Goal: Transaction & Acquisition: Purchase product/service

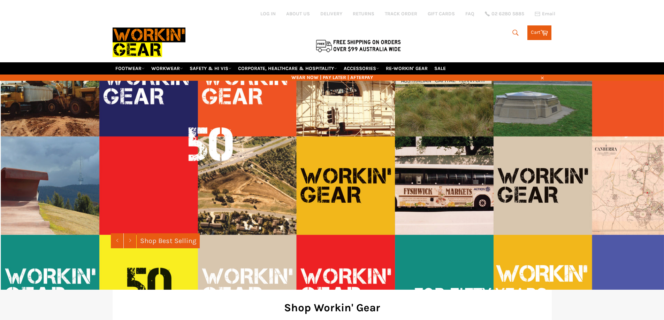
click at [513, 31] on icon "submit" at bounding box center [516, 33] width 6 height 6
type input "62"
type input "6"
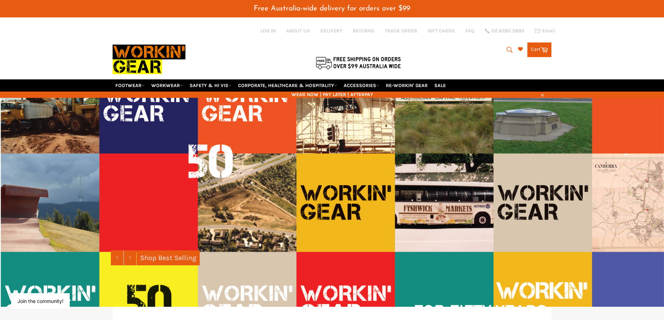
click at [534, 73] on div "Search 6 Search Cart Cart 0 items" at bounding box center [478, 48] width 146 height 62
click at [139, 87] on link "FOOTWEAR" at bounding box center [130, 85] width 35 height 12
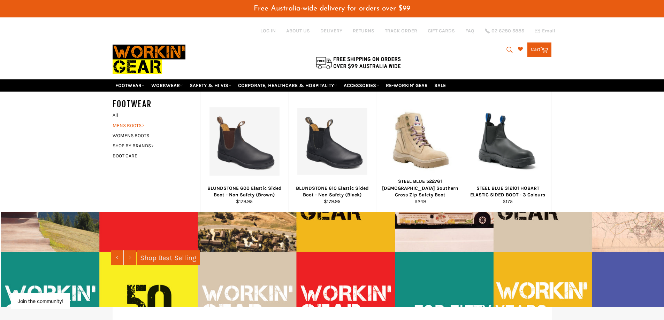
click at [136, 125] on link "MENS BOOTS" at bounding box center [151, 126] width 84 height 10
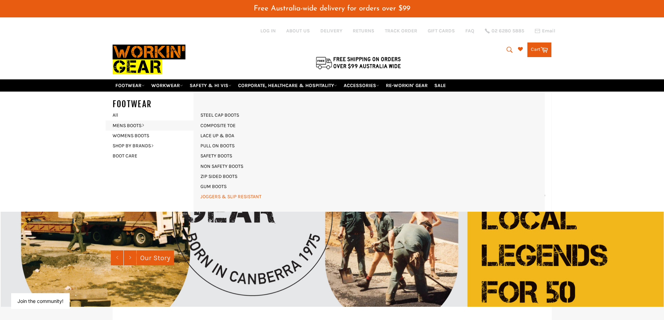
click at [221, 197] on link "JOGGERS & SLIP RESISTANT" at bounding box center [231, 197] width 68 height 10
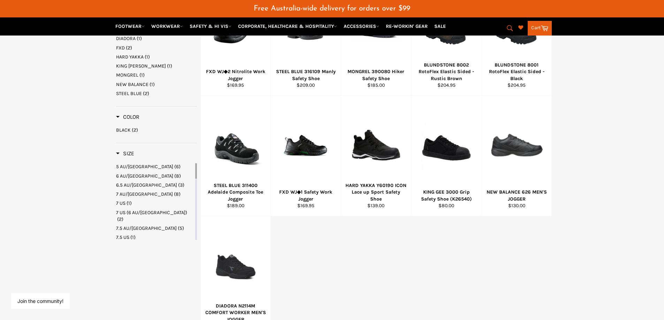
scroll to position [105, 0]
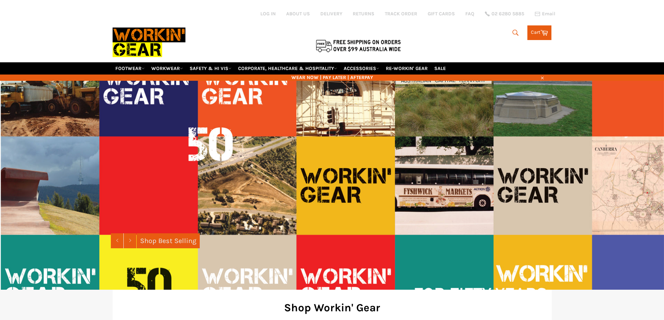
click at [513, 32] on icon "submit" at bounding box center [516, 33] width 8 height 8
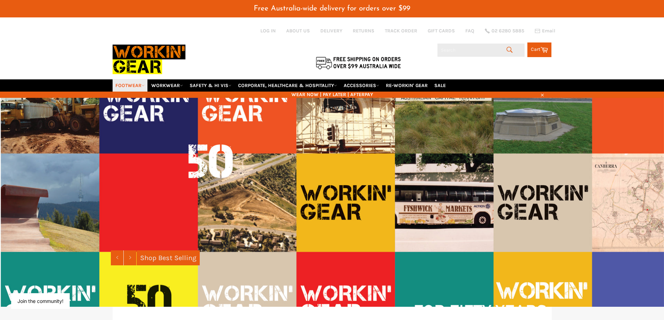
click at [132, 86] on link "FOOTWEAR" at bounding box center [130, 85] width 35 height 12
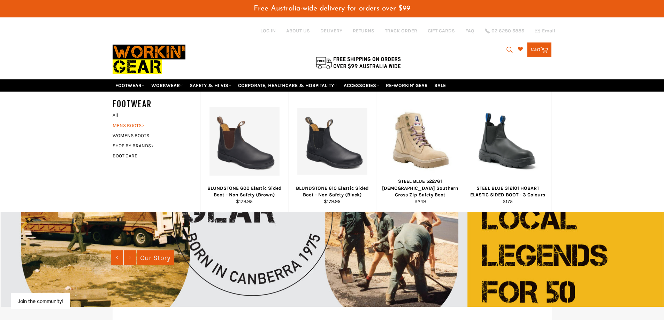
click at [133, 127] on link "MENS BOOTS" at bounding box center [151, 126] width 84 height 10
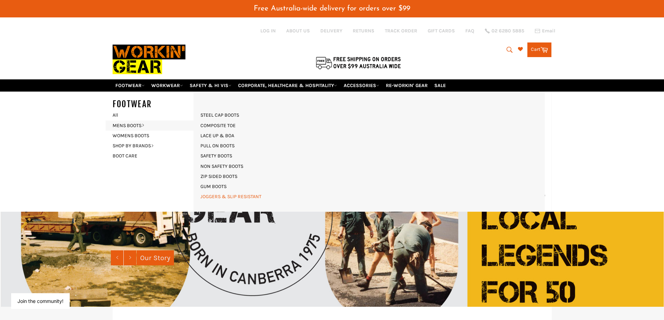
click at [213, 196] on link "JOGGERS & SLIP RESISTANT" at bounding box center [231, 197] width 68 height 10
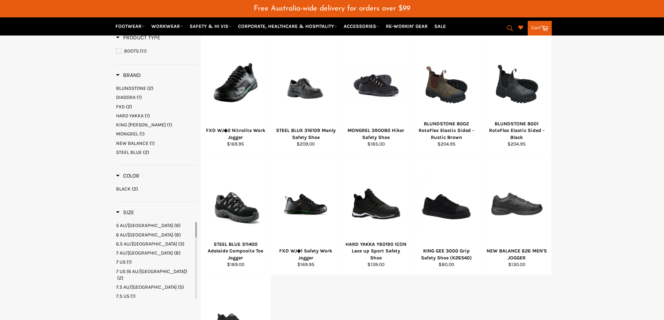
scroll to position [174, 0]
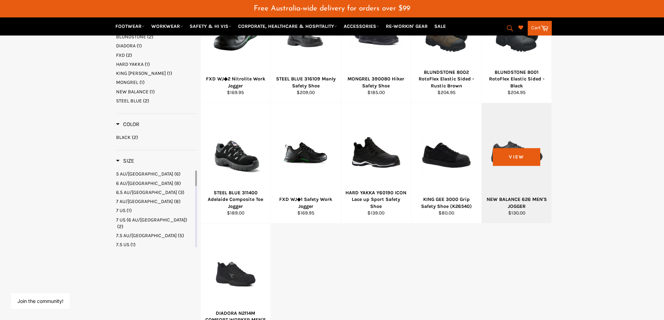
click at [515, 160] on div at bounding box center [516, 153] width 53 height 82
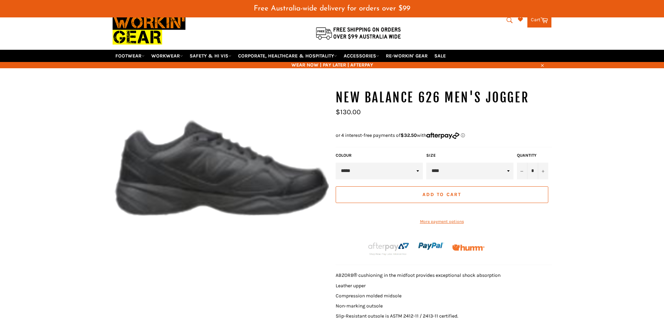
scroll to position [17, 0]
